Goal: Use online tool/utility: Utilize a website feature to perform a specific function

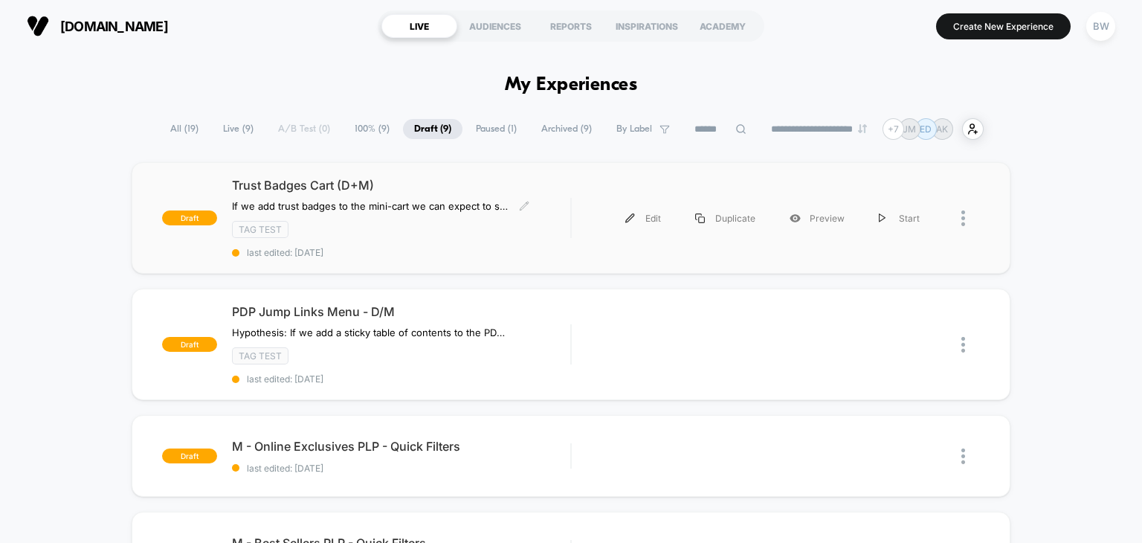
click at [541, 215] on div "Trust Badges Cart (D+M) If we add trust badges to the mini-cart we can expect t…" at bounding box center [401, 218] width 339 height 80
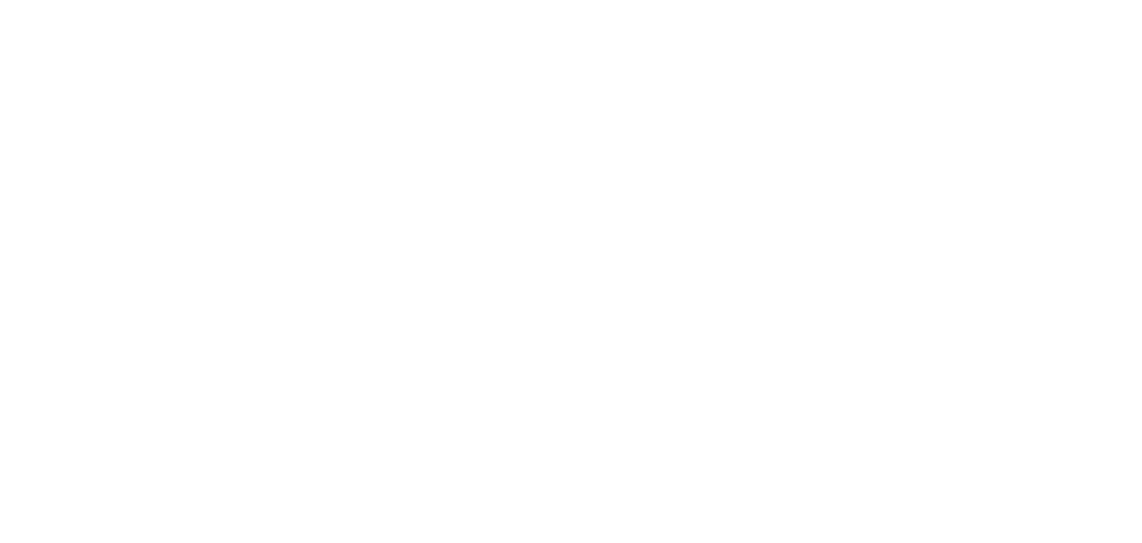
click at [631, 6] on html "Display size not supported Unfortunately, our dashboard is not supported on a m…" at bounding box center [571, 3] width 1142 height 6
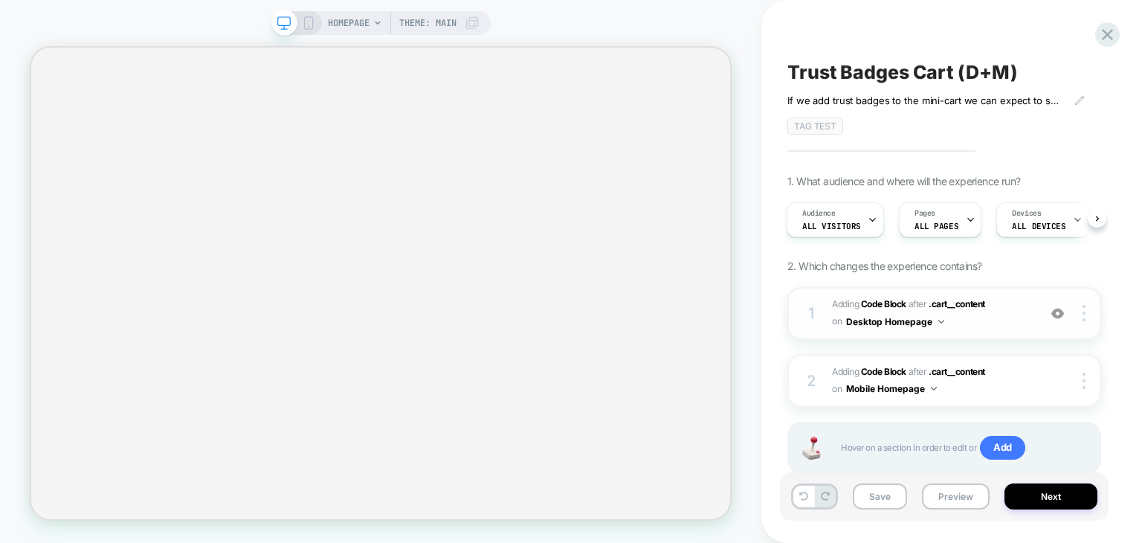
scroll to position [42, 0]
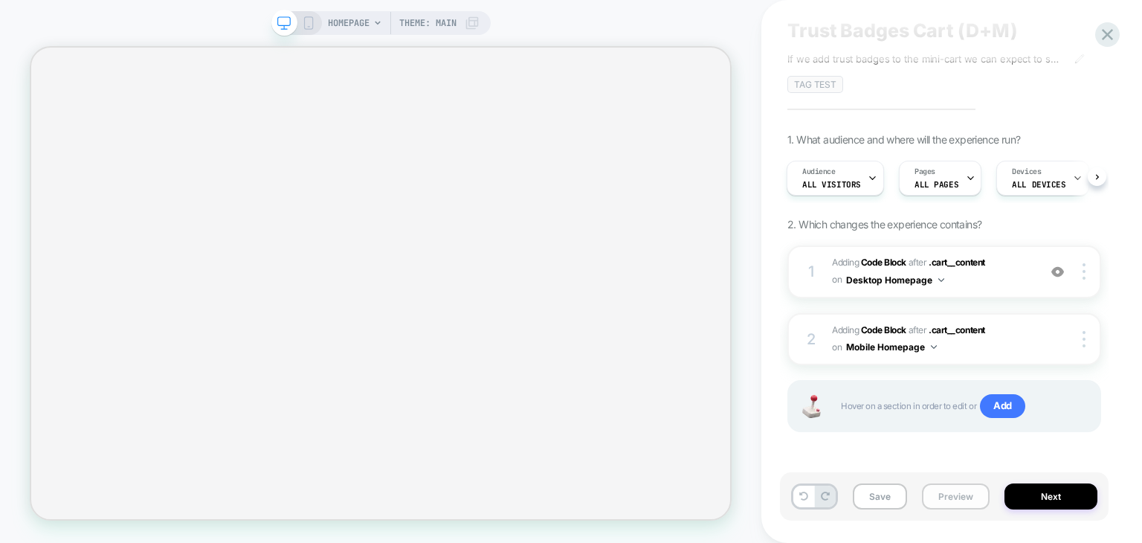
click at [947, 489] on button "Preview" at bounding box center [956, 496] width 68 height 26
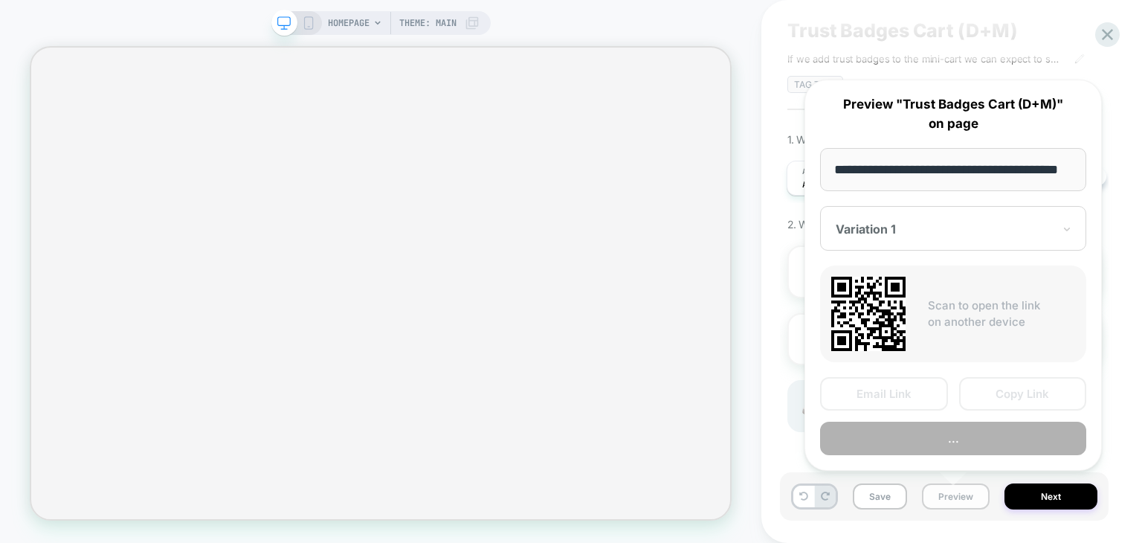
scroll to position [0, 39]
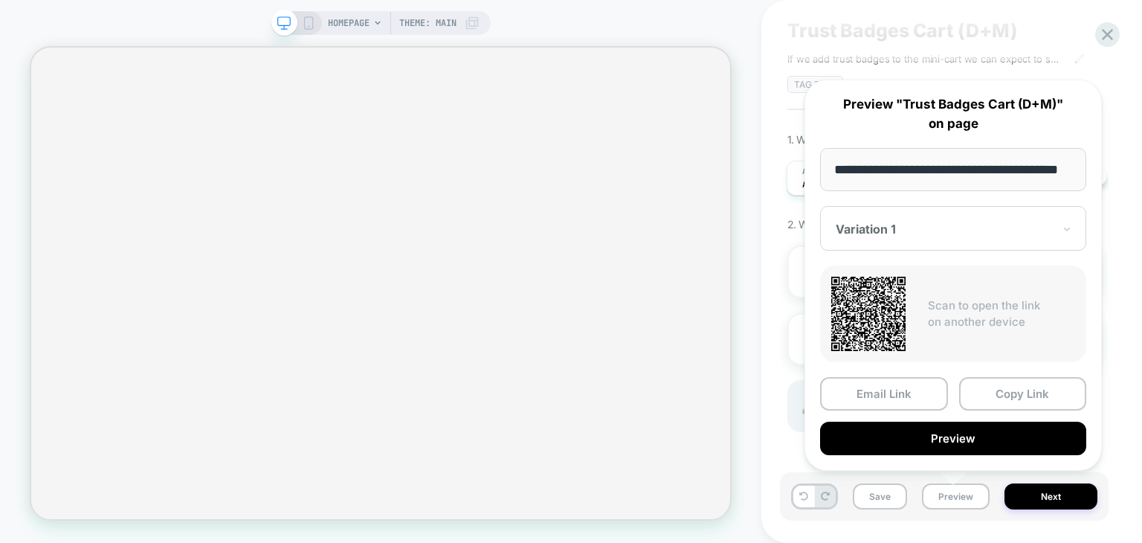
click at [991, 225] on div at bounding box center [944, 229] width 217 height 15
click at [977, 293] on div "Scan to open the link on another device" at bounding box center [953, 313] width 266 height 97
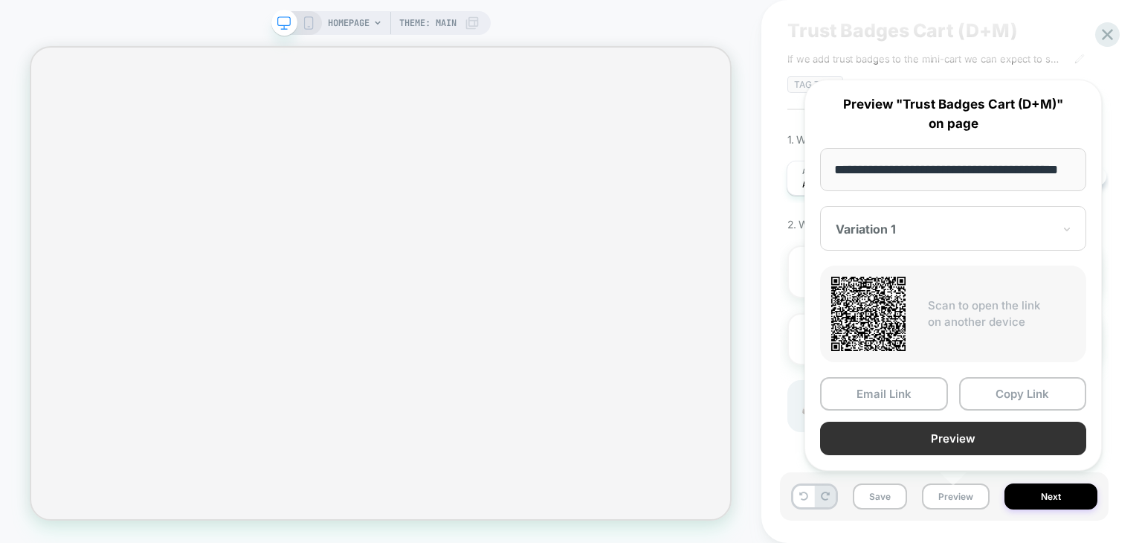
click at [978, 432] on button "Preview" at bounding box center [953, 438] width 266 height 33
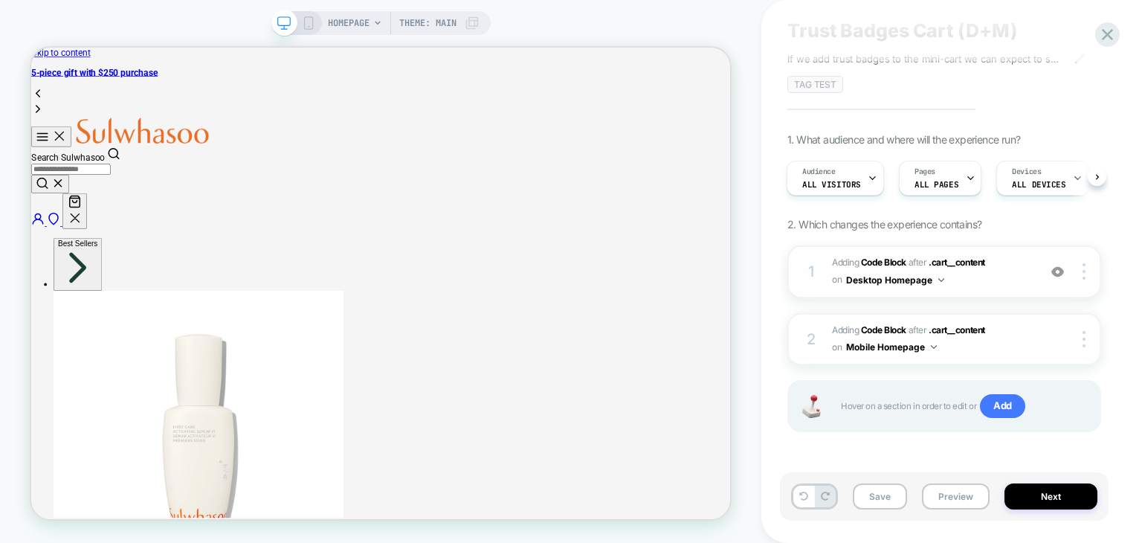
click at [940, 280] on img at bounding box center [941, 280] width 6 height 4
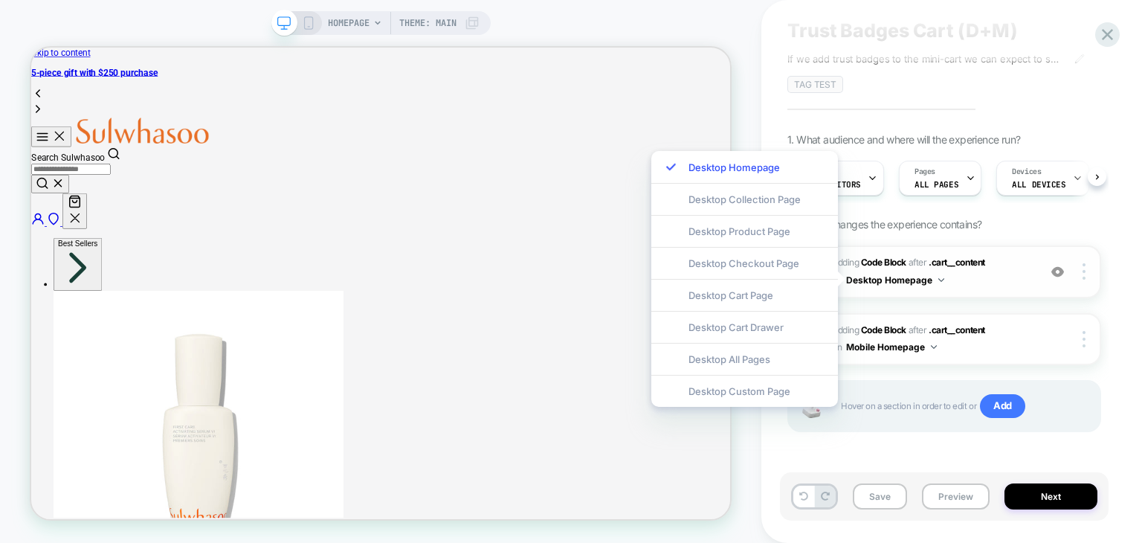
click at [1095, 294] on div "1 Adding Code Block AFTER .cart__content .cart__content on Desktop Homepage Add…" at bounding box center [944, 271] width 314 height 53
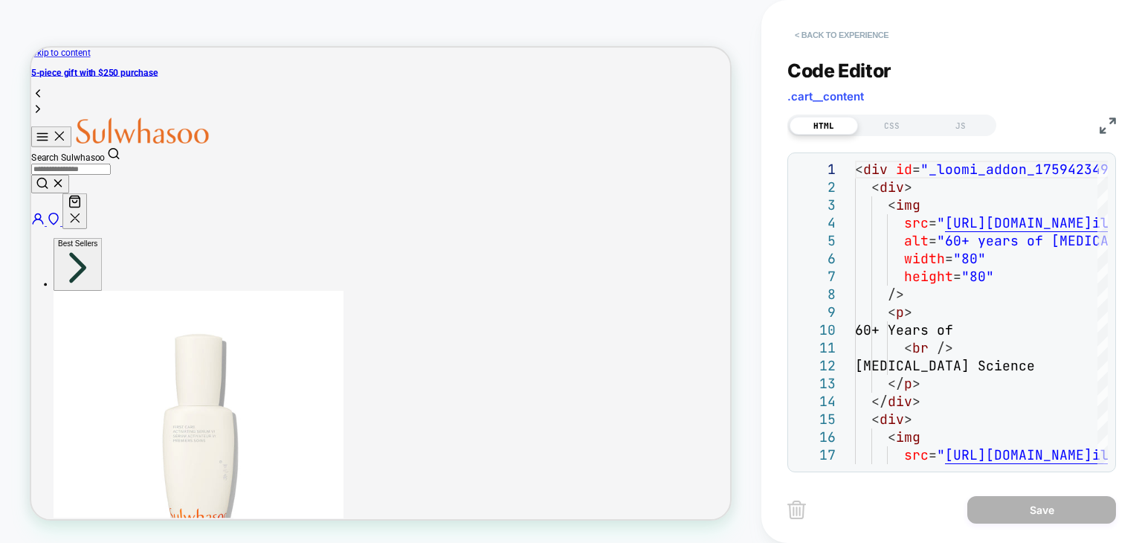
click at [812, 30] on button "< Back to experience" at bounding box center [841, 35] width 109 height 24
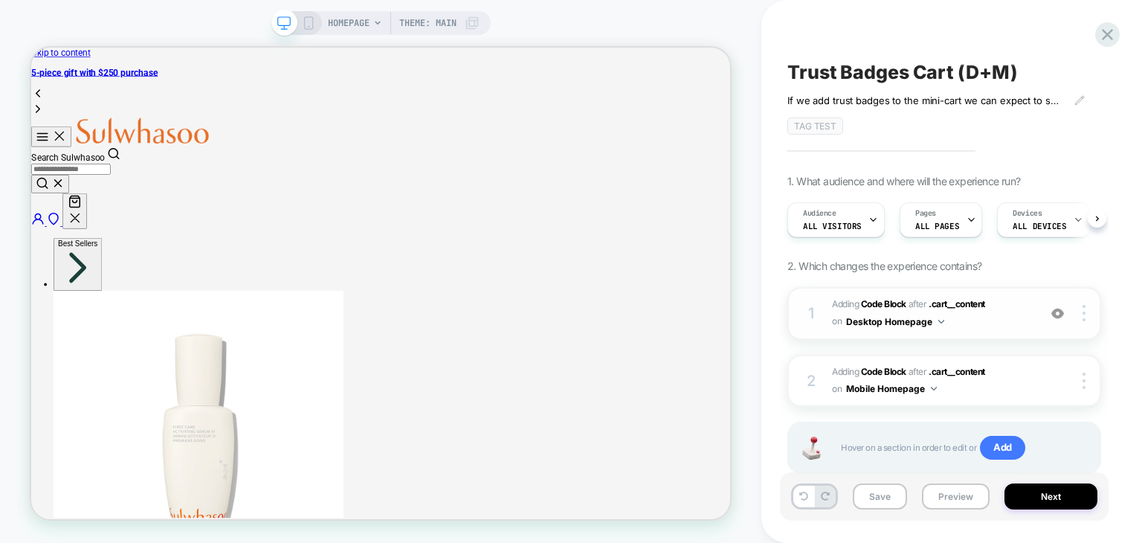
click at [931, 320] on button "Desktop Homepage" at bounding box center [895, 321] width 98 height 19
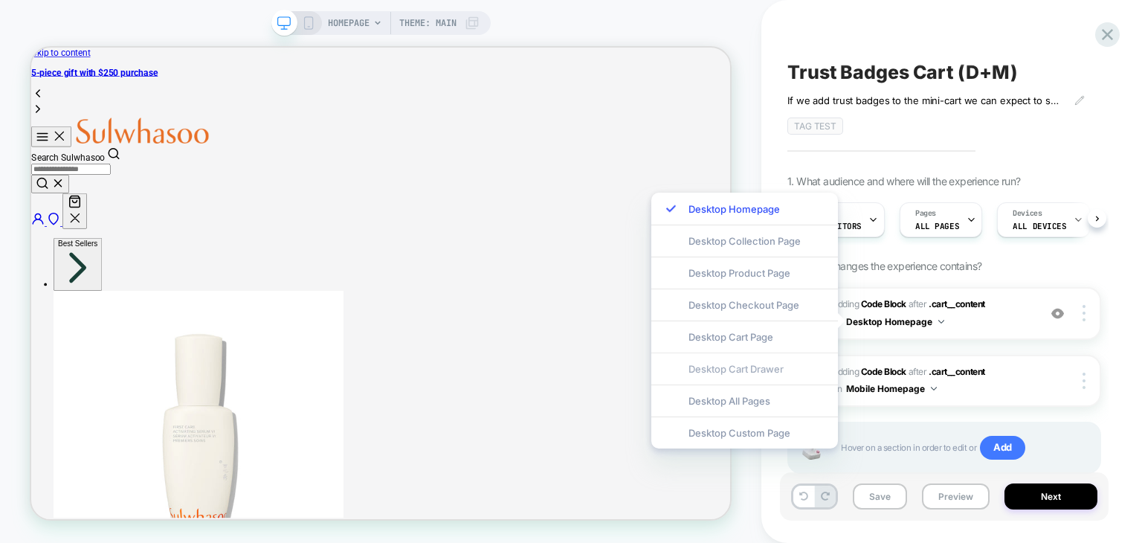
click at [762, 370] on div "Desktop Cart Drawer" at bounding box center [744, 368] width 187 height 32
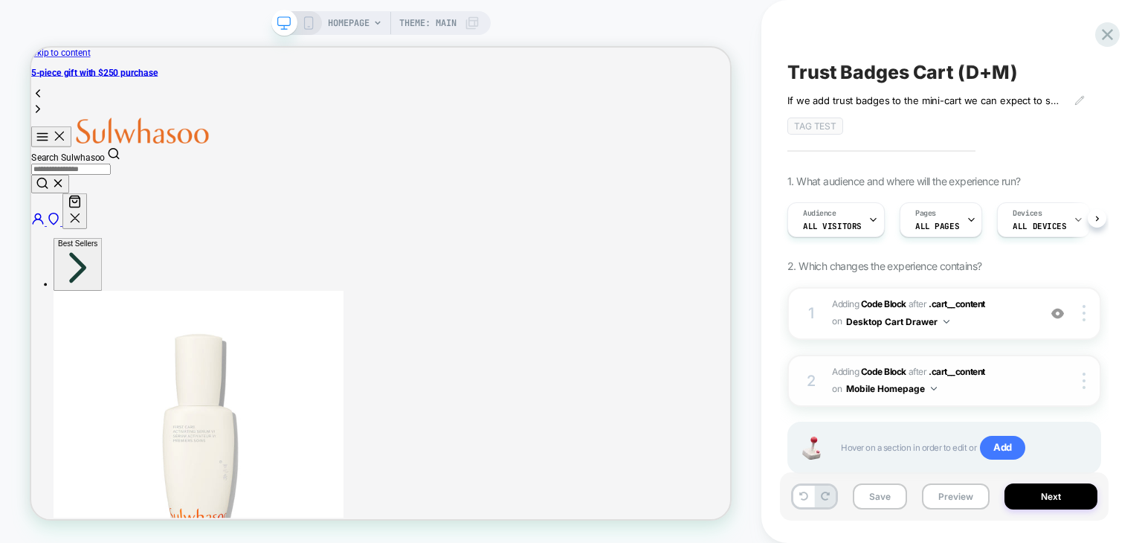
click at [918, 393] on button "Mobile Homepage" at bounding box center [891, 388] width 91 height 19
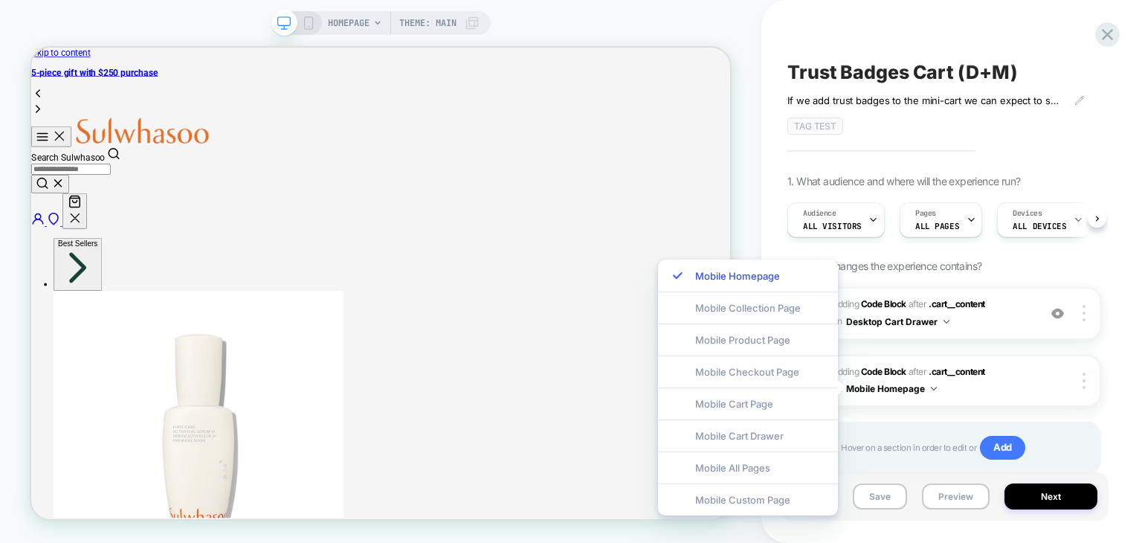
click at [918, 393] on button "Mobile Homepage" at bounding box center [891, 388] width 91 height 19
click at [761, 442] on div "Mobile Cart Drawer" at bounding box center [748, 435] width 180 height 32
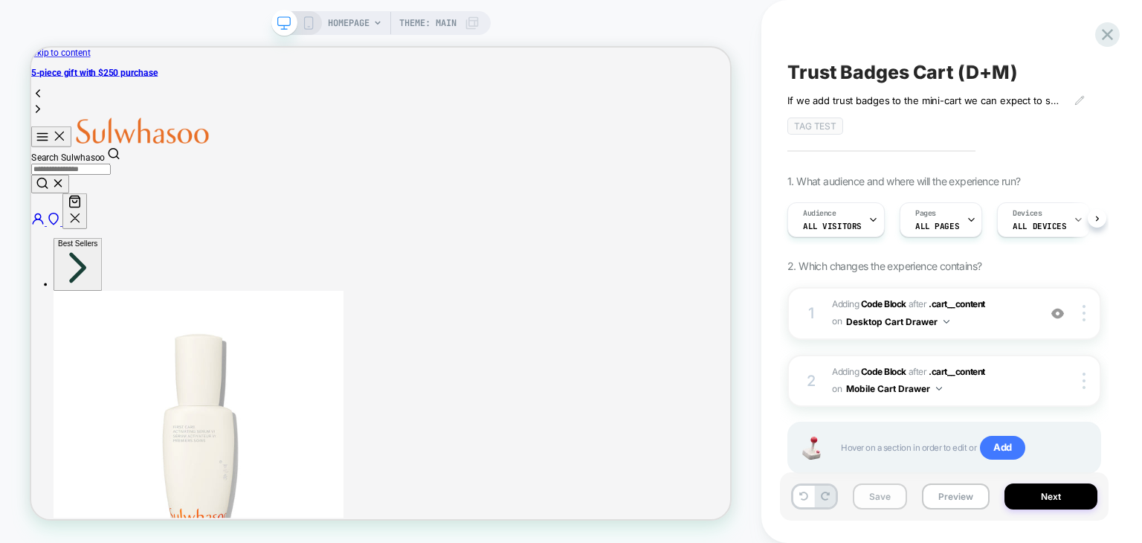
click at [879, 503] on button "Save" at bounding box center [880, 496] width 54 height 26
